Goal: Transaction & Acquisition: Subscribe to service/newsletter

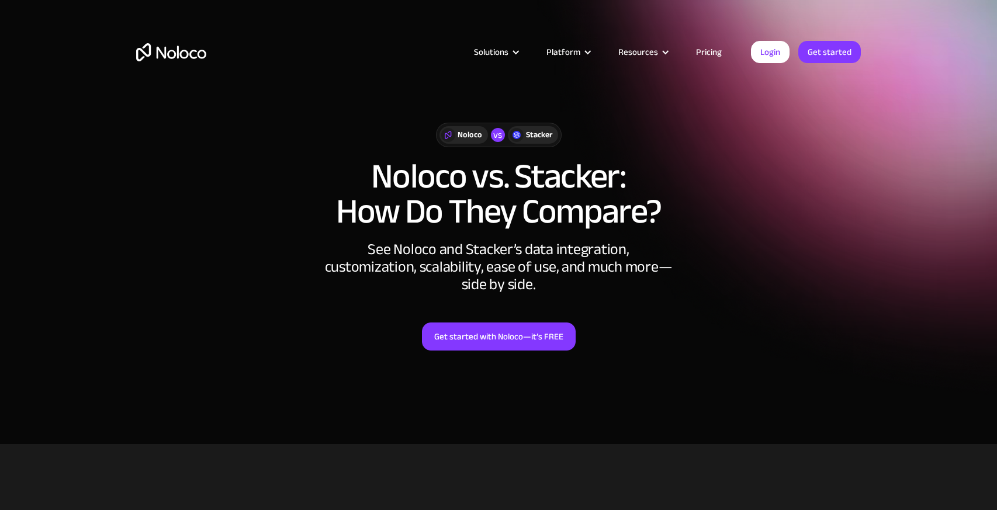
click at [820, 44] on link "Get started" at bounding box center [829, 52] width 63 height 22
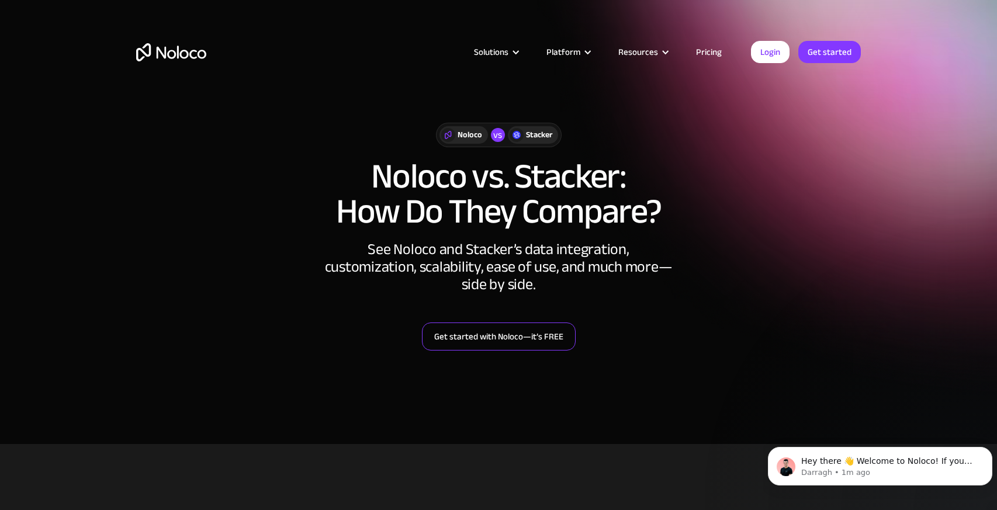
click at [484, 335] on link "Get started with Noloco—it’s FREE" at bounding box center [499, 337] width 154 height 28
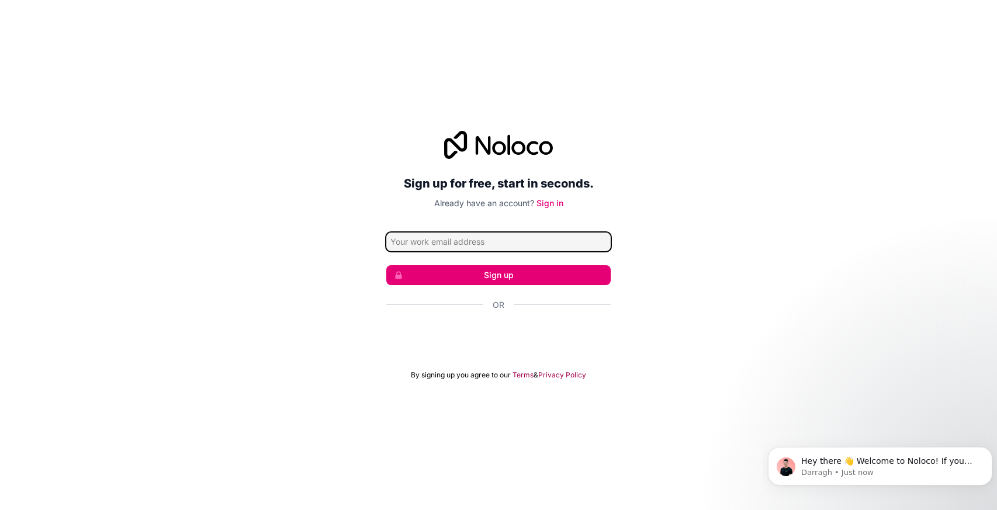
click at [486, 246] on input "Email address" at bounding box center [498, 242] width 224 height 19
type input "nocolenogustar@gmail.com"
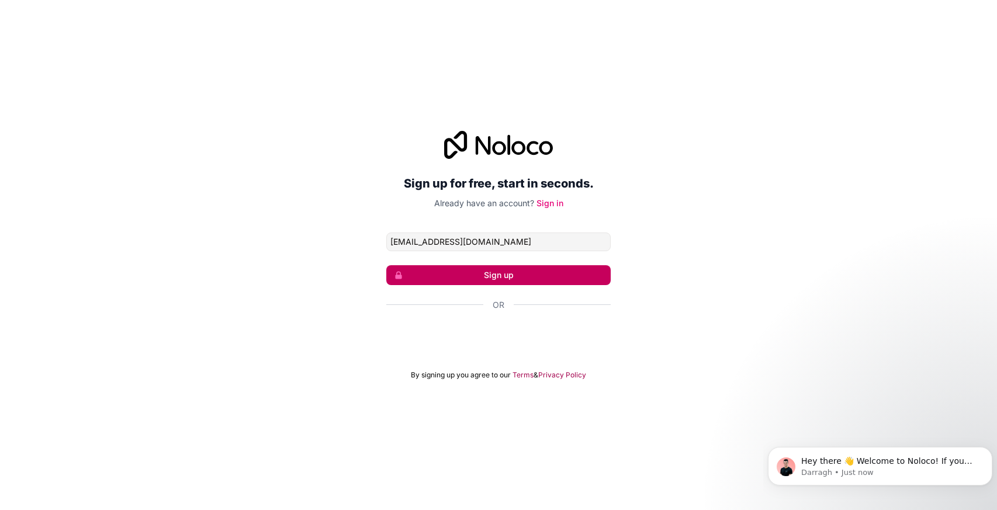
click at [505, 272] on button "Sign up" at bounding box center [498, 275] width 224 height 20
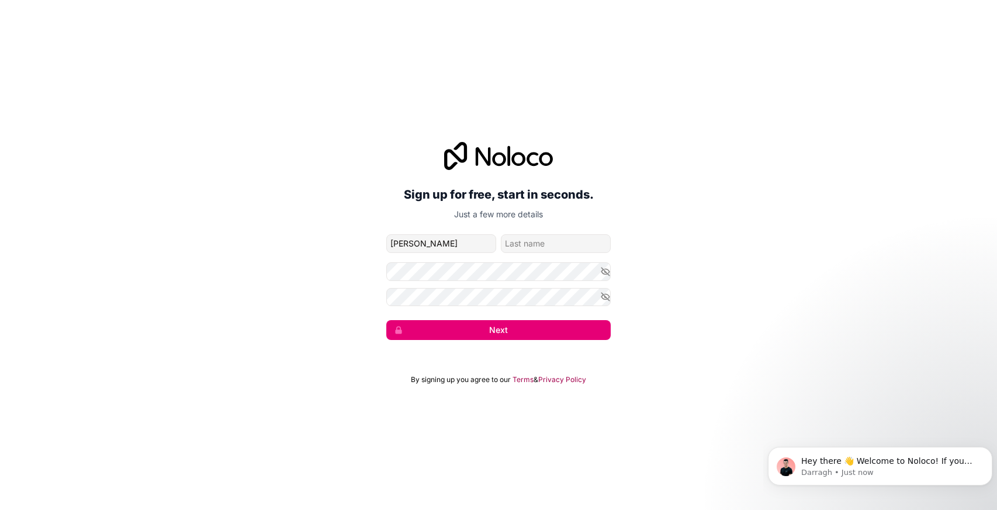
type input "Sara"
click at [545, 247] on input "family-name" at bounding box center [556, 243] width 110 height 19
type input "A"
type input "Vallina"
click at [604, 295] on icon "button" at bounding box center [605, 297] width 8 height 8
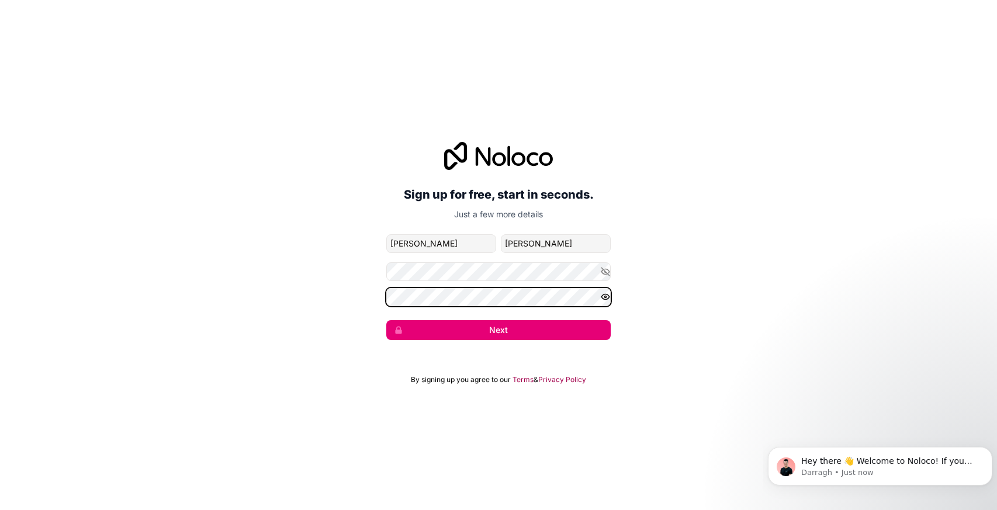
click at [362, 296] on div "Sign up for free, start in seconds. Just a few more details nocolenogustar@gmai…" at bounding box center [498, 241] width 997 height 231
click at [604, 271] on icon "button" at bounding box center [605, 272] width 8 height 8
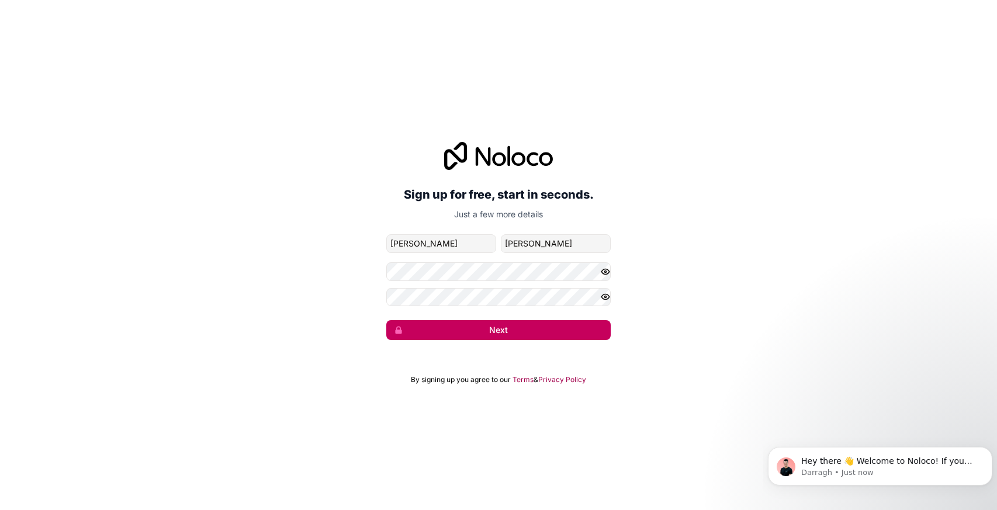
click at [524, 338] on button "Next" at bounding box center [498, 330] width 224 height 20
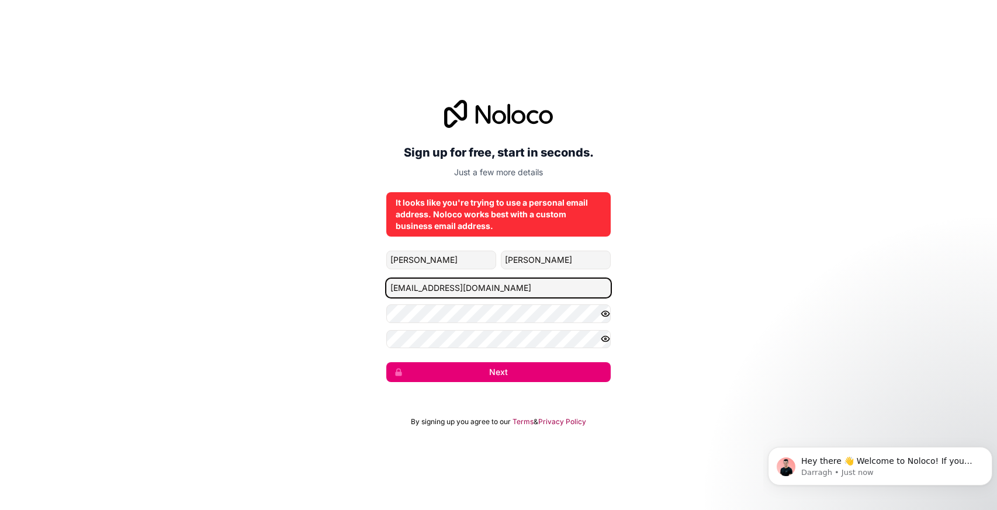
click at [498, 289] on input "nocolenogustar@gmail.com" at bounding box center [498, 288] width 224 height 19
drag, startPoint x: 450, startPoint y: 288, endPoint x: 391, endPoint y: 278, distance: 59.8
click at [391, 279] on input "nocolenogustar@gmail.com" at bounding box center [498, 288] width 224 height 19
type input "[EMAIL_ADDRESS][DOMAIN_NAME]"
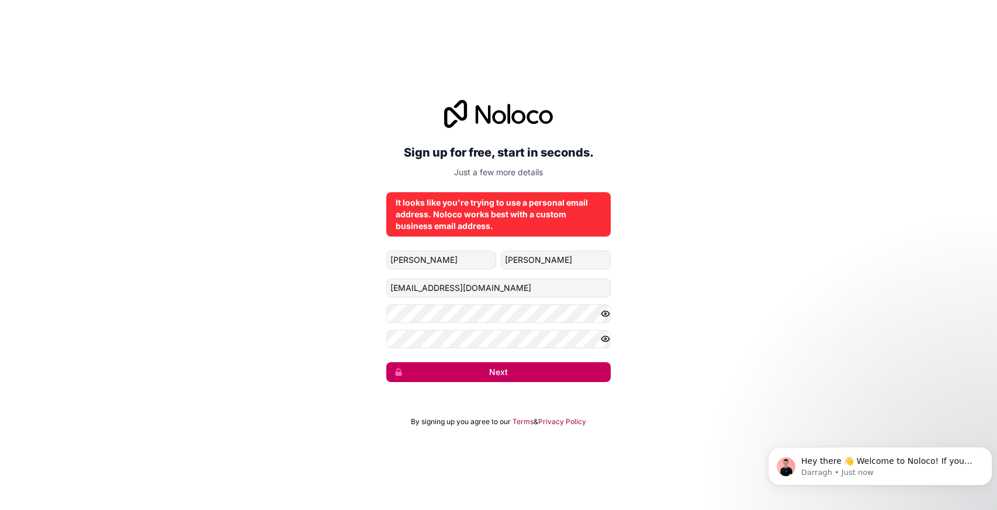
click at [434, 368] on button "Next" at bounding box center [498, 372] width 224 height 20
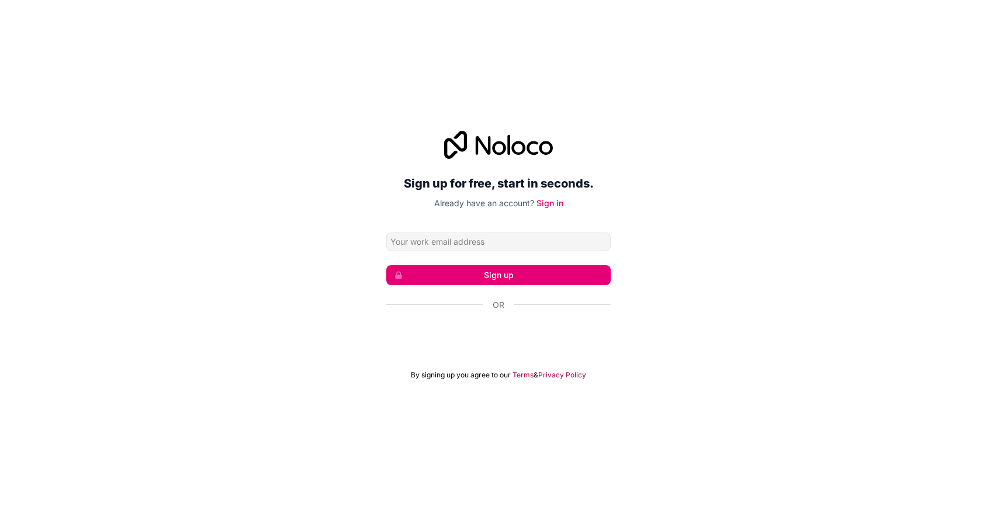
type input "[EMAIL_ADDRESS][DOMAIN_NAME]"
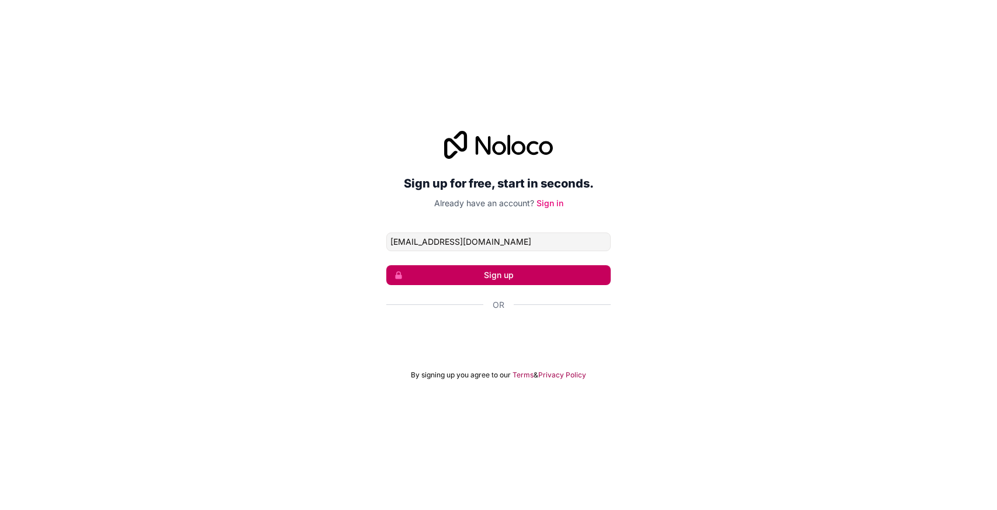
click at [545, 271] on button "Sign up" at bounding box center [498, 275] width 224 height 20
